Goal: Task Accomplishment & Management: Use online tool/utility

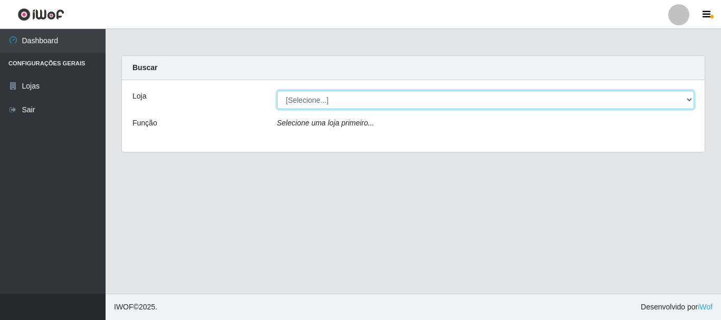
click at [691, 101] on select "[Selecione...] Nordestão - Alecrim" at bounding box center [486, 100] width 418 height 18
select select "453"
click at [277, 91] on select "[Selecione...] Nordestão - Alecrim" at bounding box center [486, 100] width 418 height 18
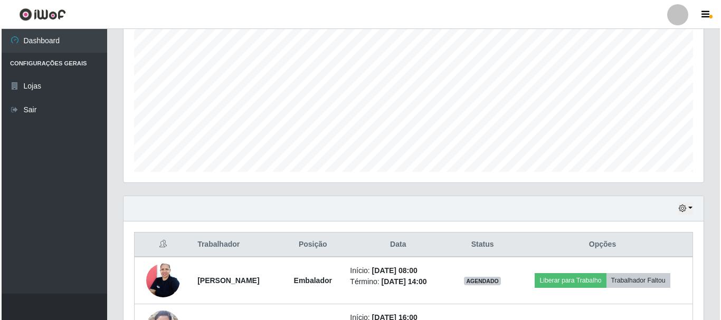
scroll to position [287, 0]
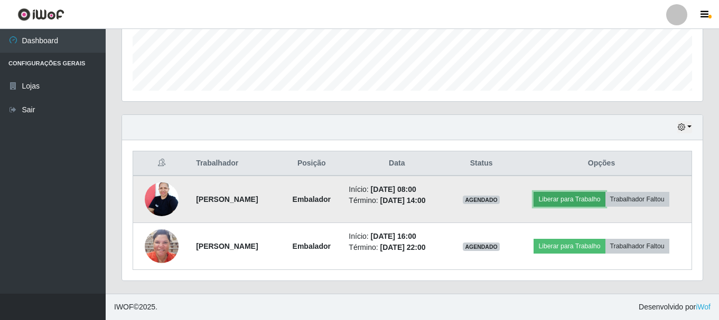
click at [583, 201] on button "Liberar para Trabalho" at bounding box center [568, 199] width 71 height 15
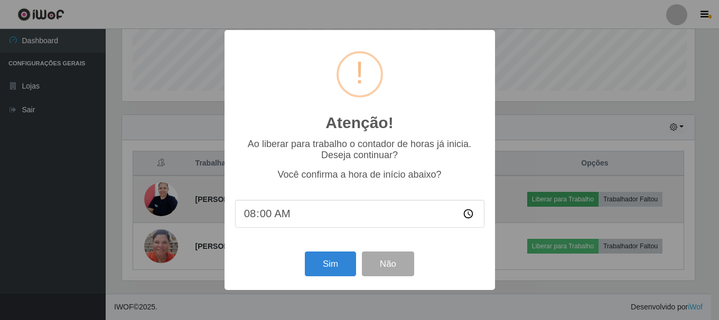
scroll to position [219, 575]
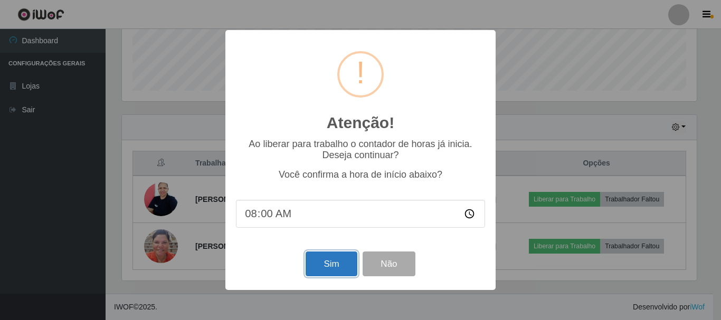
click at [336, 270] on button "Sim" at bounding box center [331, 264] width 51 height 25
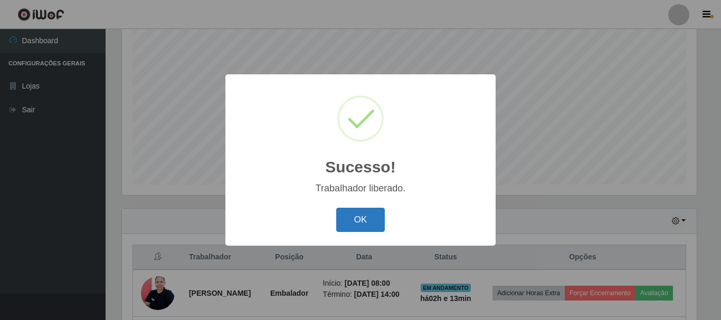
click at [362, 218] on button "OK" at bounding box center [360, 220] width 49 height 25
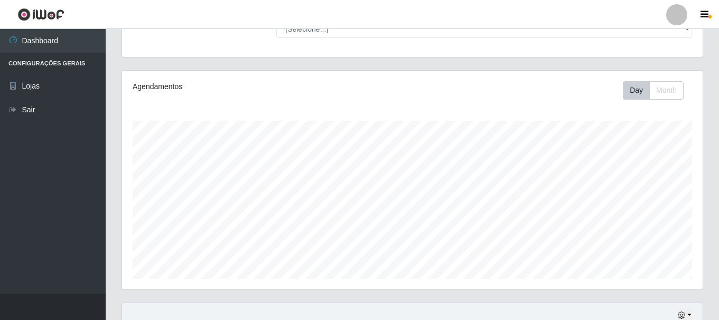
scroll to position [91, 0]
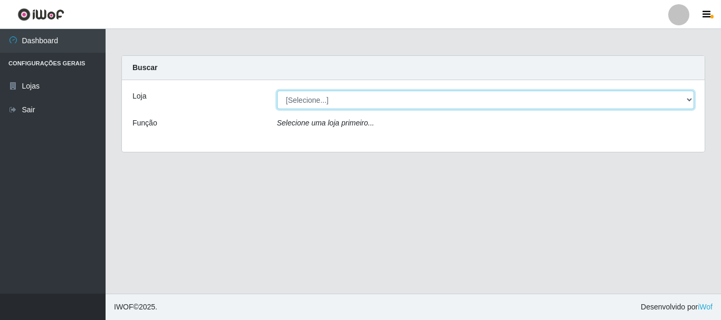
click at [470, 94] on select "[Selecione...] Nordestão - Alecrim" at bounding box center [486, 100] width 418 height 18
select select "453"
click at [277, 91] on select "[Selecione...] Nordestão - Alecrim" at bounding box center [486, 100] width 418 height 18
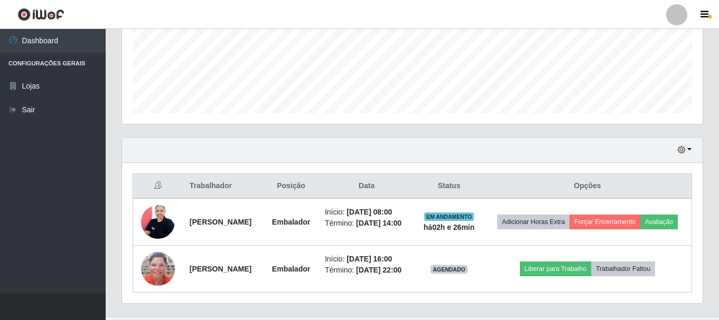
scroll to position [303, 0]
